Goal: Navigation & Orientation: Understand site structure

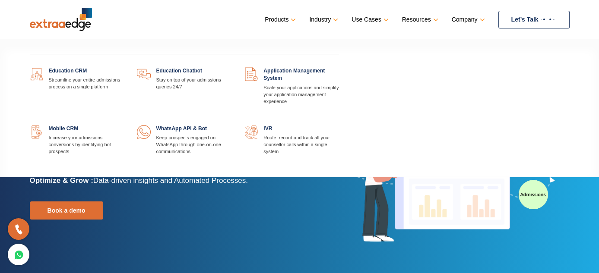
click at [124, 67] on link at bounding box center [124, 67] width 0 height 0
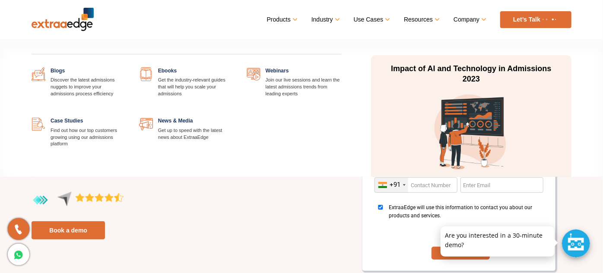
click at [341, 67] on link at bounding box center [341, 67] width 0 height 0
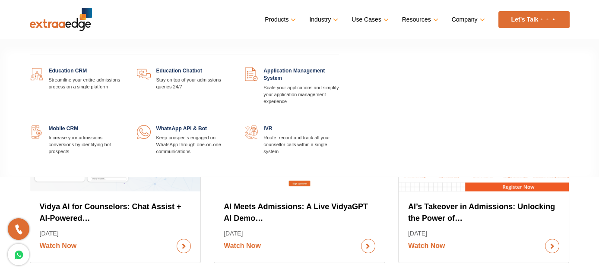
click at [124, 125] on link at bounding box center [124, 125] width 0 height 0
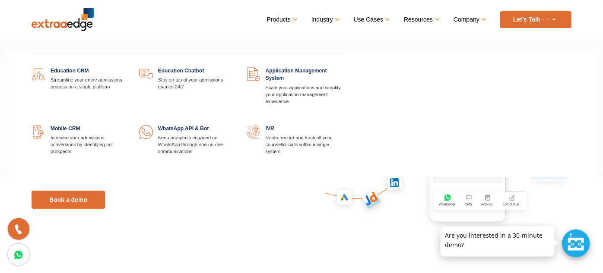
click at [126, 67] on link at bounding box center [126, 67] width 0 height 0
